Goal: Information Seeking & Learning: Learn about a topic

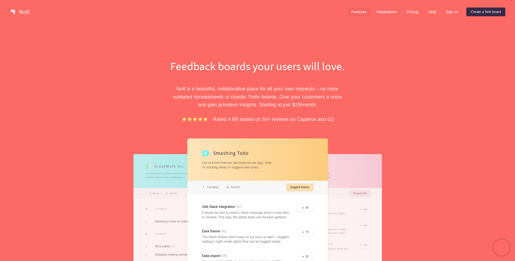
click at [352, 11] on link "Features" at bounding box center [359, 12] width 24 height 9
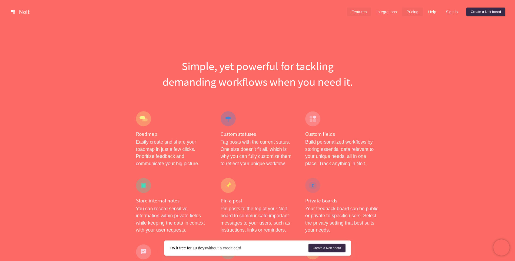
click at [407, 12] on link "Pricing" at bounding box center [412, 12] width 21 height 9
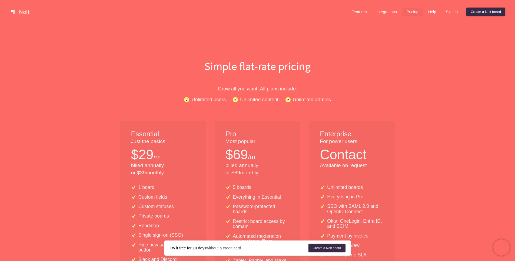
drag, startPoint x: 36, startPoint y: 33, endPoint x: 30, endPoint y: 17, distance: 17.1
click at [27, 13] on link at bounding box center [20, 12] width 23 height 9
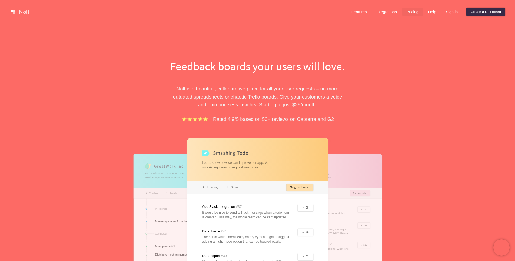
click at [407, 14] on link "Pricing" at bounding box center [412, 12] width 21 height 9
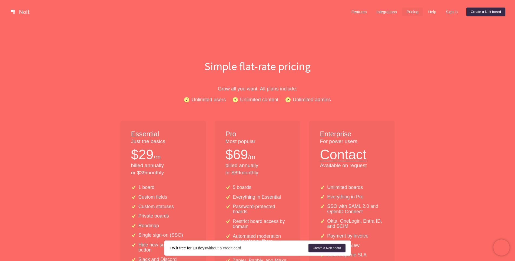
click at [358, 11] on link "Features" at bounding box center [359, 12] width 24 height 9
